Goal: Submit feedback/report problem

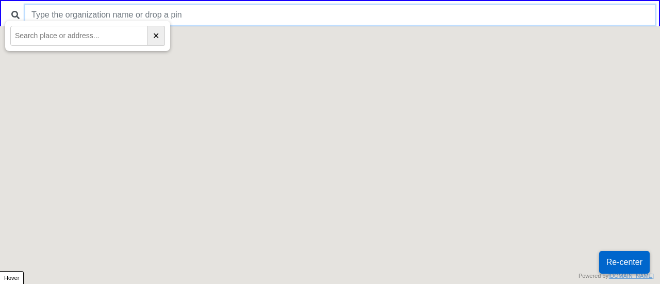
click at [236, 13] on input "text" at bounding box center [339, 15] width 629 height 20
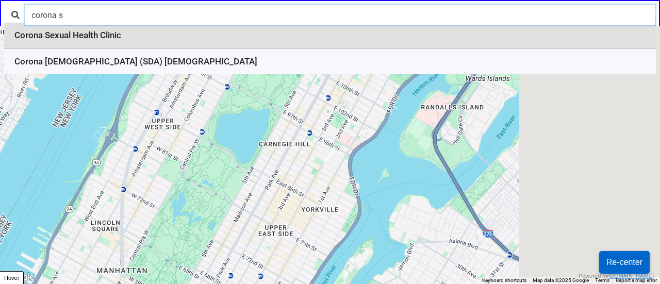
type input "corona s"
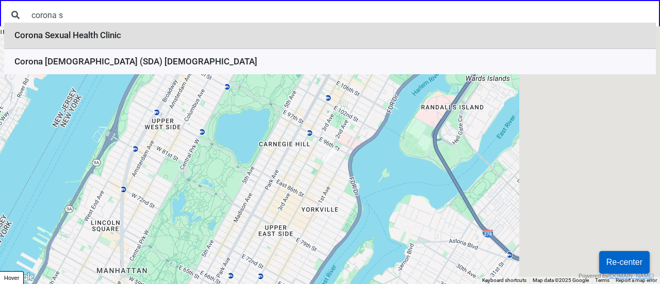
click at [182, 40] on li "Corona Sexual Health Clinic" at bounding box center [330, 36] width 652 height 26
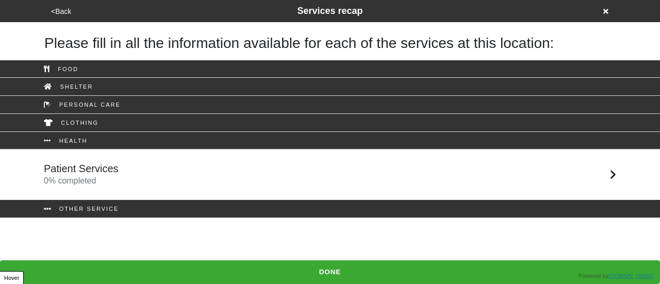
click at [59, 12] on button "<Back" at bounding box center [61, 12] width 26 height 12
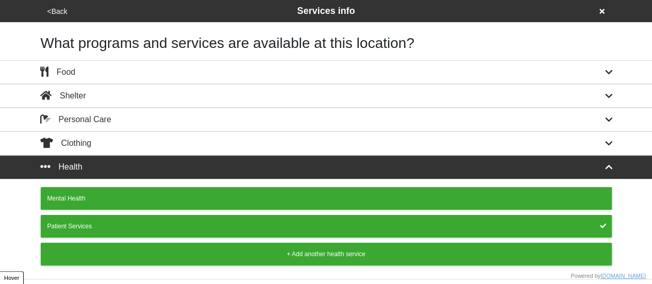
click at [59, 12] on button "<Back" at bounding box center [57, 12] width 26 height 12
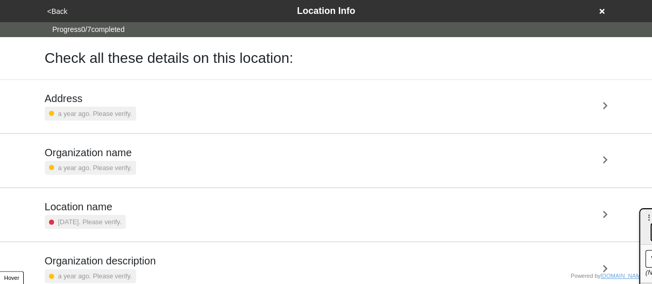
click at [59, 12] on button "<Back" at bounding box center [57, 12] width 26 height 12
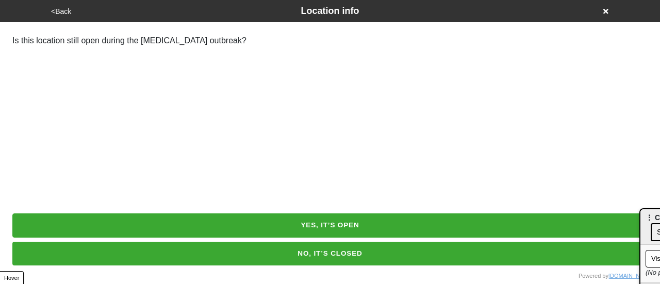
click at [302, 255] on button "NO, IT’S CLOSED" at bounding box center [329, 254] width 635 height 24
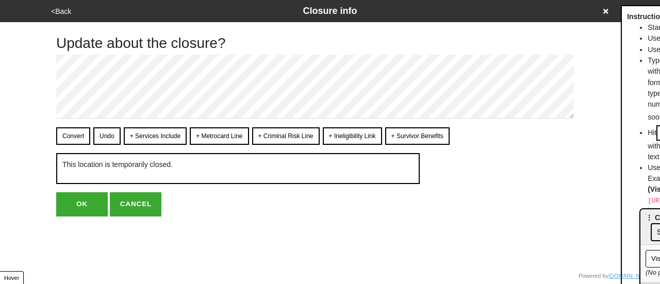
click at [77, 202] on button "OK" at bounding box center [82, 204] width 52 height 24
type textarea "x"
click at [91, 202] on button "OK" at bounding box center [82, 204] width 52 height 24
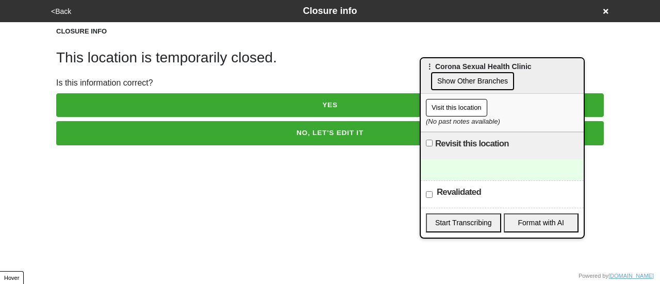
drag, startPoint x: 657, startPoint y: 215, endPoint x: 438, endPoint y: 64, distance: 266.5
click at [438, 64] on span "⋮ Corona Sexual Health Clinic" at bounding box center [479, 66] width 106 height 8
click at [440, 146] on label "Revisit this location" at bounding box center [472, 144] width 74 height 12
click at [432, 146] on input "Revisit this location" at bounding box center [429, 143] width 7 height 7
checkbox input "true"
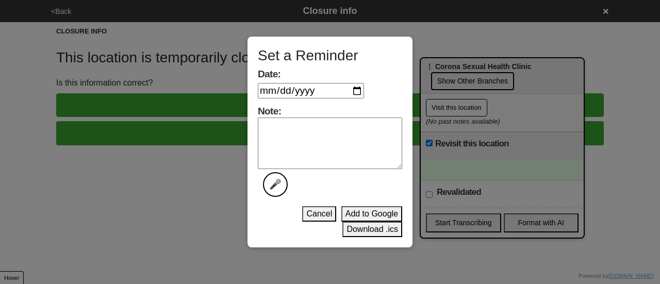
click at [371, 97] on div "Set a Reminder Date: Note: 🎤 Cancel Add to Google Download .ics" at bounding box center [329, 142] width 165 height 211
click at [369, 96] on div "Set a Reminder Date: Note: 🎤 Cancel Add to Google Download .ics" at bounding box center [329, 142] width 165 height 211
click at [362, 92] on input "Date:" at bounding box center [311, 90] width 106 height 15
type input "2025-10-25"
click at [308, 145] on textarea "Note: 🎤" at bounding box center [330, 144] width 144 height 52
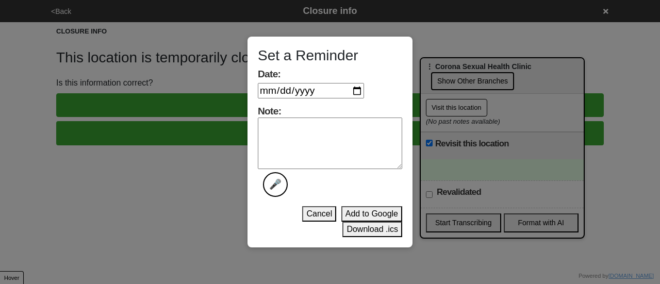
type textarea "x"
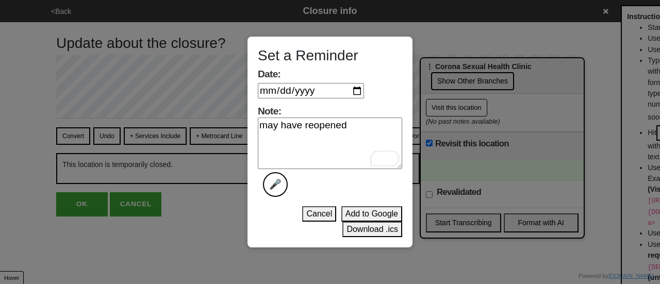
type textarea "may have reopened"
click at [372, 213] on button "Add to Google" at bounding box center [371, 213] width 61 height 15
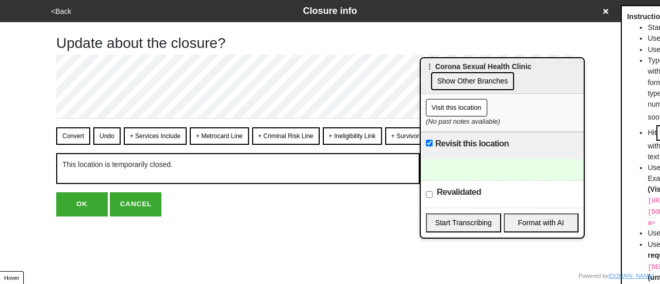
click at [90, 205] on button "OK" at bounding box center [82, 204] width 52 height 24
click at [91, 205] on button "OK" at bounding box center [82, 204] width 52 height 24
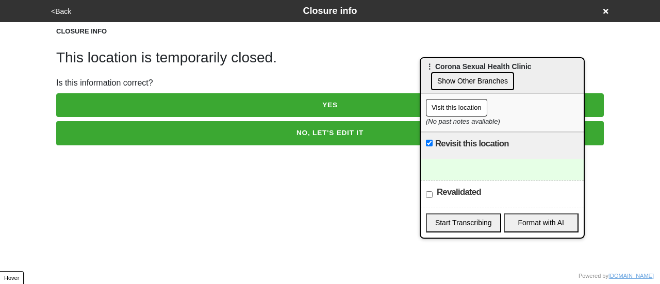
click at [269, 100] on button "YES" at bounding box center [329, 105] width 547 height 24
type textarea "x"
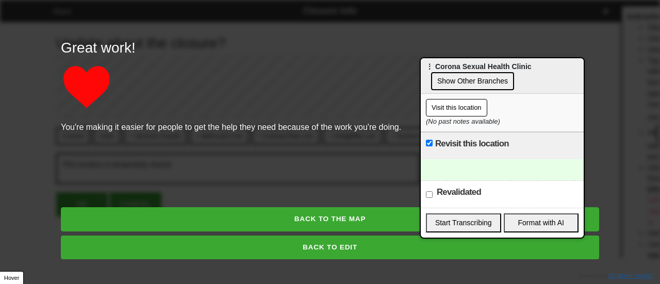
click at [326, 217] on button "BACK TO THE MAP" at bounding box center [330, 219] width 538 height 24
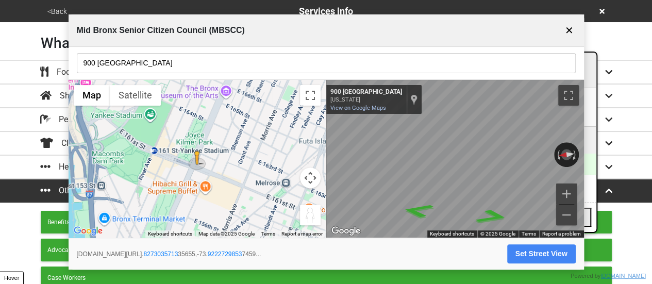
click at [563, 25] on button "✕" at bounding box center [569, 31] width 13 height 20
